Goal: Task Accomplishment & Management: Use online tool/utility

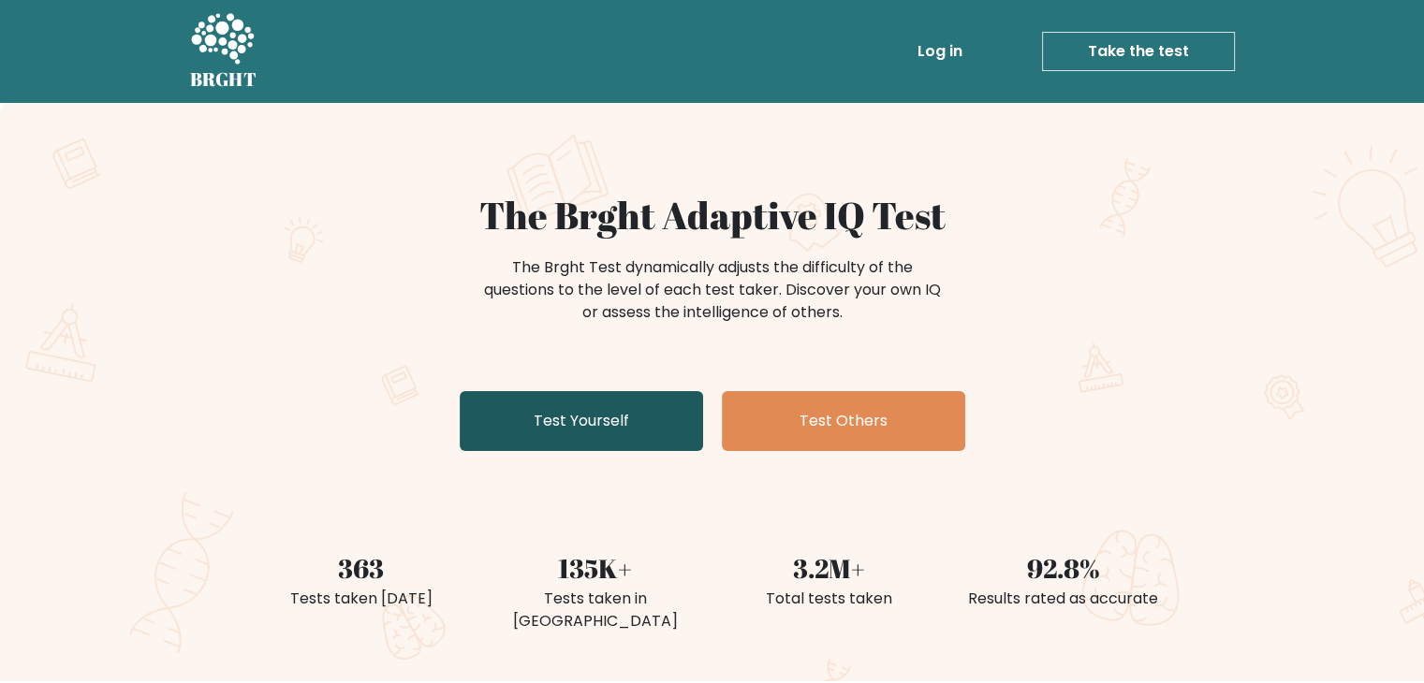
click at [663, 401] on link "Test Yourself" at bounding box center [581, 421] width 243 height 60
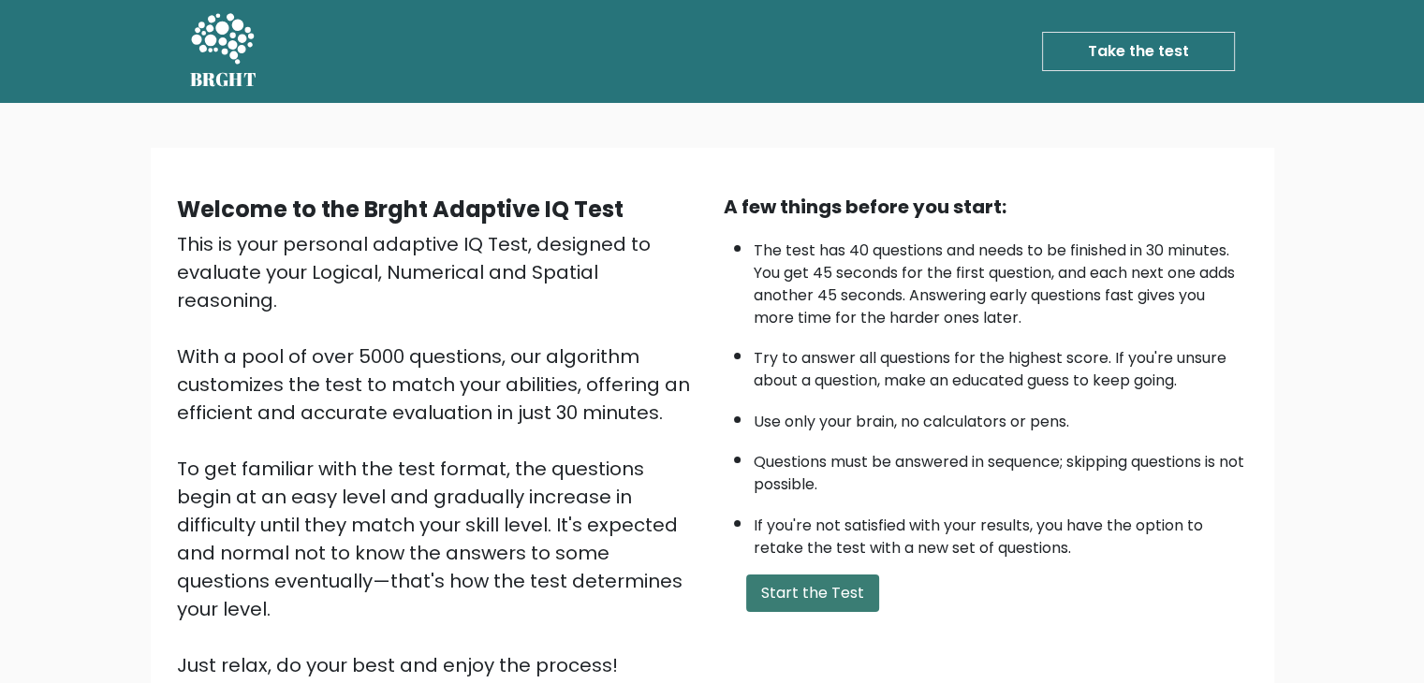
click at [813, 585] on button "Start the Test" at bounding box center [812, 593] width 133 height 37
